Goal: Task Accomplishment & Management: Use online tool/utility

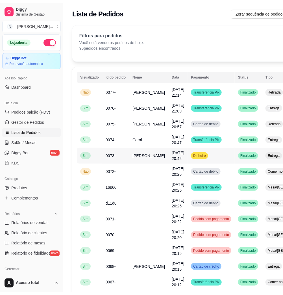
scroll to position [75, 0]
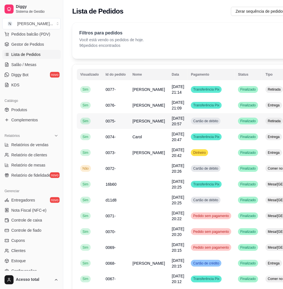
click at [168, 123] on td "[DATE] 20:57" at bounding box center [177, 121] width 19 height 16
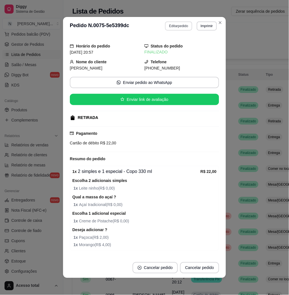
click at [165, 24] on button "Editar pedido" at bounding box center [178, 25] width 27 height 9
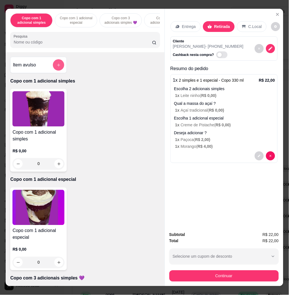
click at [54, 71] on button "add-separate-item" at bounding box center [58, 64] width 11 height 11
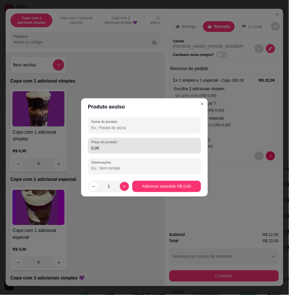
click at [124, 151] on div "0,00" at bounding box center [144, 145] width 106 height 11
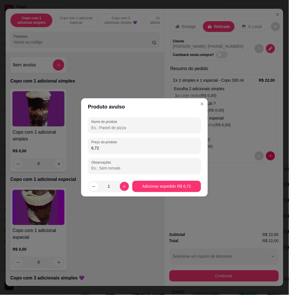
type input "6,72"
click at [147, 112] on header "Produto avulso" at bounding box center [144, 106] width 127 height 17
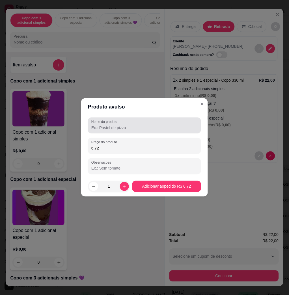
click at [146, 120] on div at bounding box center [144, 125] width 106 height 11
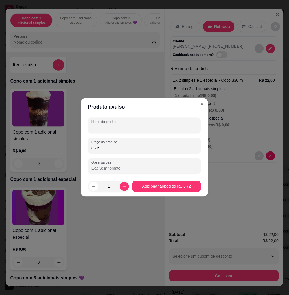
type input ","
click at [163, 177] on footer "1 Adicionar ao pedido R$ 6,72" at bounding box center [144, 186] width 127 height 20
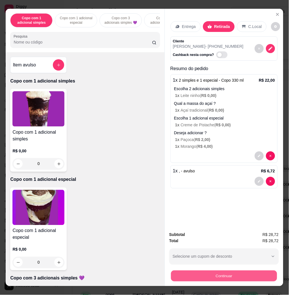
click at [247, 271] on button "Continuar" at bounding box center [224, 275] width 106 height 11
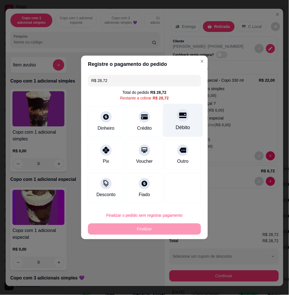
click at [173, 124] on div "Débito" at bounding box center [183, 120] width 40 height 33
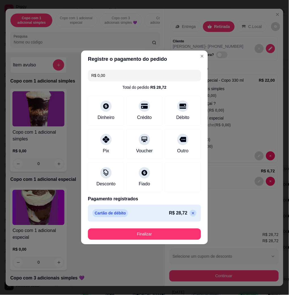
click at [164, 225] on footer "Finalizar" at bounding box center [144, 234] width 127 height 20
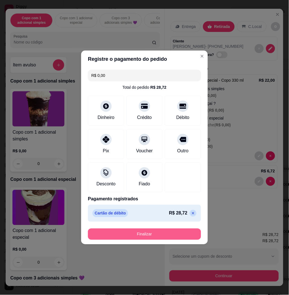
click at [164, 233] on button "Finalizar" at bounding box center [144, 234] width 113 height 11
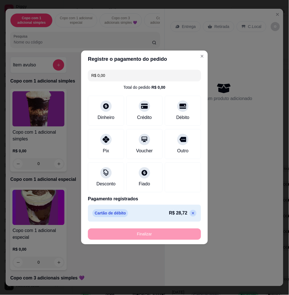
type input "-R$ 28,72"
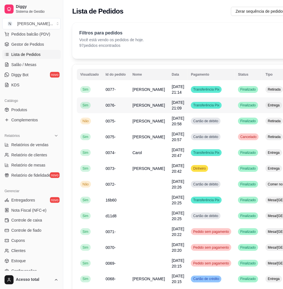
click at [119, 108] on td "0076-" at bounding box center [115, 105] width 27 height 16
click at [13, 221] on span "Controle de caixa" at bounding box center [26, 221] width 31 height 6
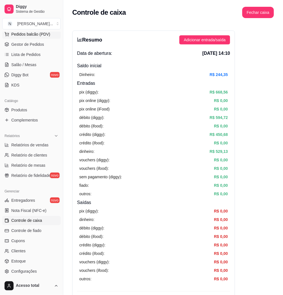
click at [32, 38] on button "Pedidos balcão (PDV)" at bounding box center [31, 34] width 58 height 9
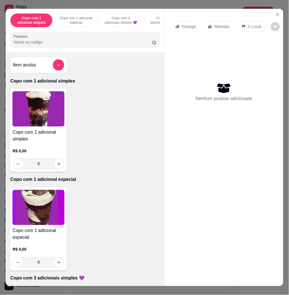
click at [97, 51] on div "Copo com 1 adicional simples Copo com 1 adicional especial Copo com 3 adicionai…" at bounding box center [85, 31] width 158 height 44
click at [97, 44] on input "Pesquisa" at bounding box center [83, 42] width 138 height 6
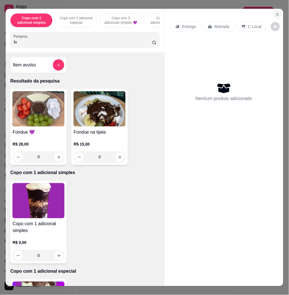
type input "fo"
click at [275, 12] on icon "Close" at bounding box center [277, 14] width 5 height 5
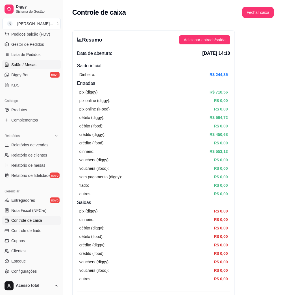
click at [34, 64] on span "Salão / Mesas" at bounding box center [23, 65] width 25 height 6
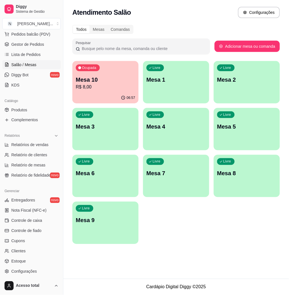
click at [102, 94] on div "06:57" at bounding box center [105, 97] width 66 height 11
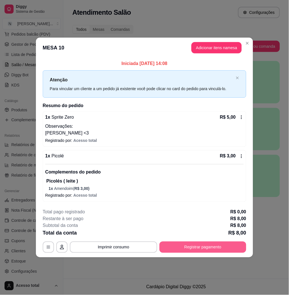
click at [218, 245] on button "Registrar pagamento" at bounding box center [202, 247] width 87 height 11
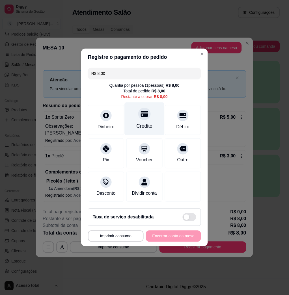
drag, startPoint x: 134, startPoint y: 119, endPoint x: 140, endPoint y: 121, distance: 6.2
click at [136, 123] on div "Crédito" at bounding box center [144, 126] width 16 height 7
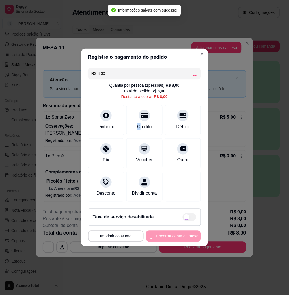
type input "R$ 0,00"
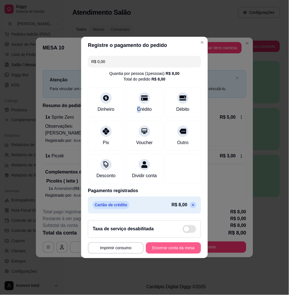
click at [182, 252] on button "Encerrar conta da mesa" at bounding box center [173, 247] width 55 height 11
